Goal: Find contact information: Find contact information

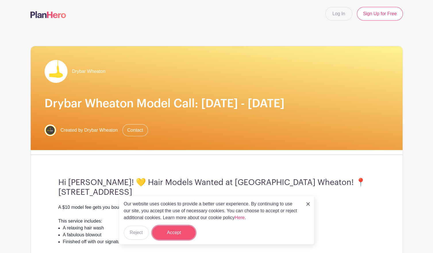
click at [175, 239] on button "Accept" at bounding box center [173, 233] width 43 height 14
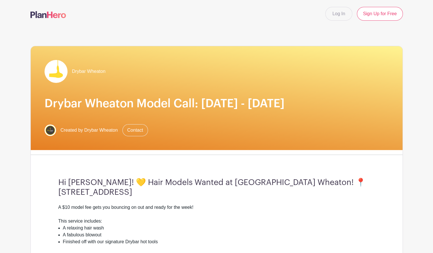
click at [175, 236] on li "A fabulous blowout" at bounding box center [219, 235] width 312 height 7
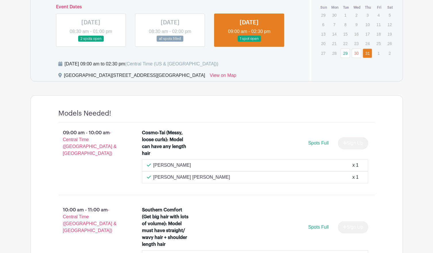
scroll to position [365, 0]
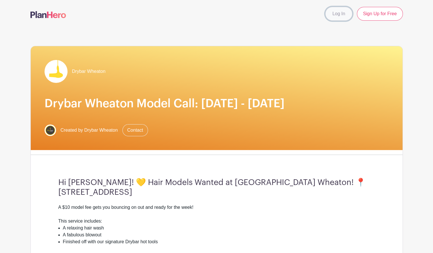
click at [345, 13] on link "Log In" at bounding box center [338, 14] width 27 height 14
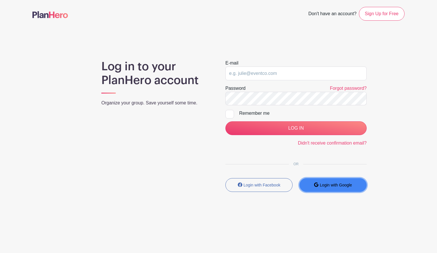
click at [336, 182] on button "Login with Google" at bounding box center [333, 185] width 67 height 14
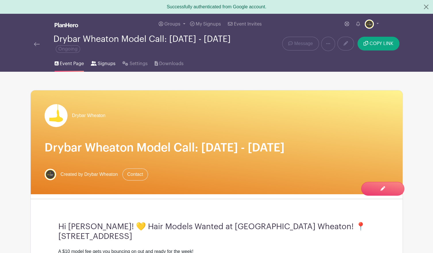
click at [110, 68] on link "Signups" at bounding box center [103, 62] width 25 height 18
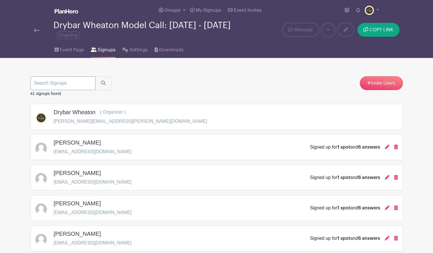
click at [52, 88] on input "search" at bounding box center [62, 83] width 65 height 14
type input "julie"
click at [95, 76] on button "submit" at bounding box center [103, 83] width 17 height 14
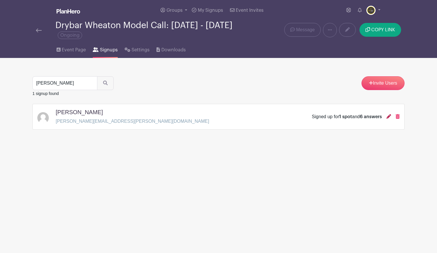
click at [389, 116] on icon at bounding box center [389, 116] width 5 height 5
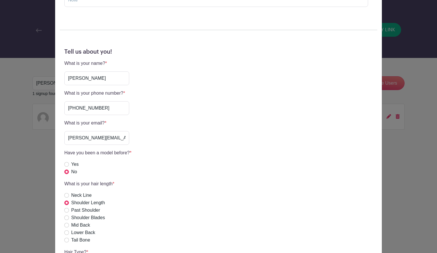
scroll to position [133, 0]
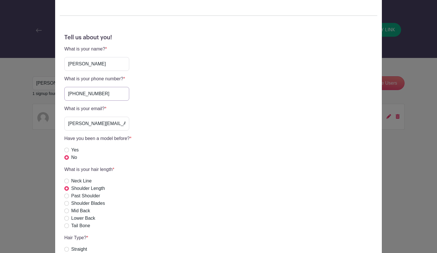
click at [86, 92] on input "412-721-5007" at bounding box center [96, 94] width 65 height 14
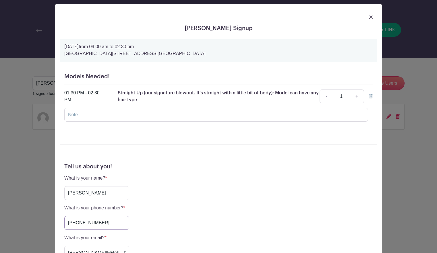
scroll to position [0, 0]
